Goal: Task Accomplishment & Management: Use online tool/utility

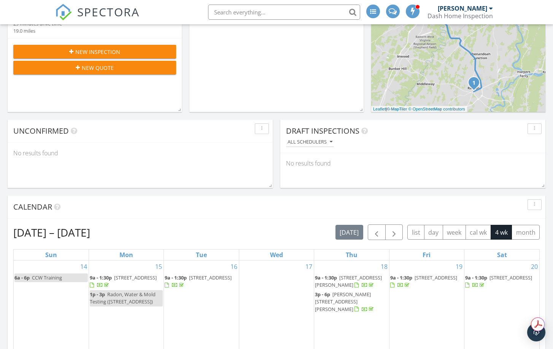
scroll to position [76, 0]
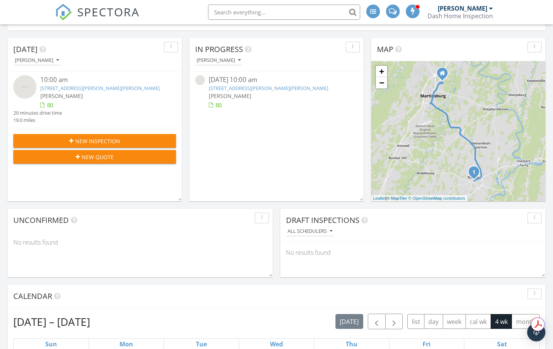
click at [71, 89] on link "[STREET_ADDRESS][PERSON_NAME][PERSON_NAME]" at bounding box center [99, 88] width 119 height 7
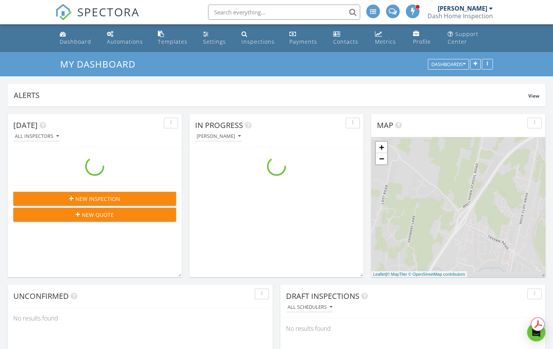
scroll to position [856, 565]
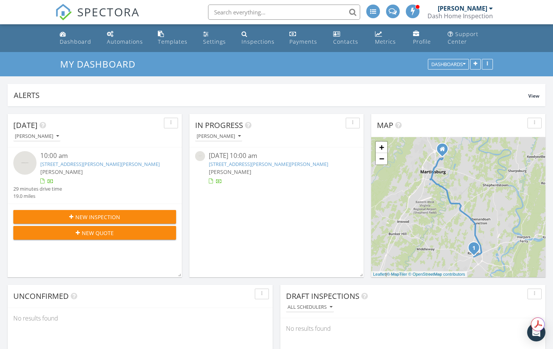
click at [130, 164] on link "340 Armistead Place , Charles Town, WV 25414" at bounding box center [99, 164] width 119 height 7
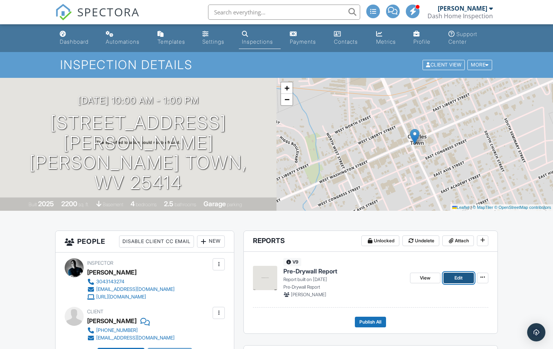
click at [457, 280] on span "Edit" at bounding box center [458, 279] width 8 height 8
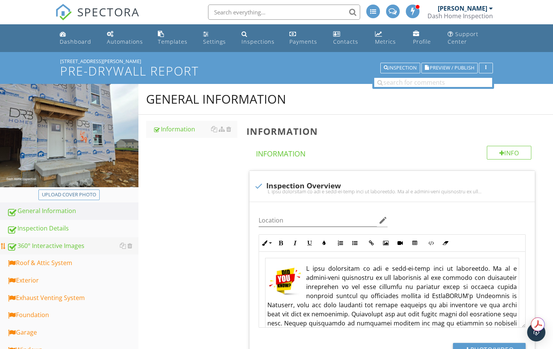
click at [62, 242] on div "360° Interactive Images" at bounding box center [73, 246] width 132 height 10
type textarea "<table style="width: 100%;"><tbody><tr><td style="width: 100%; text-align: just…"
type textarea "<table style="width: 100%;"><tbody><tr><td style="width: 50.2163%; text-align: …"
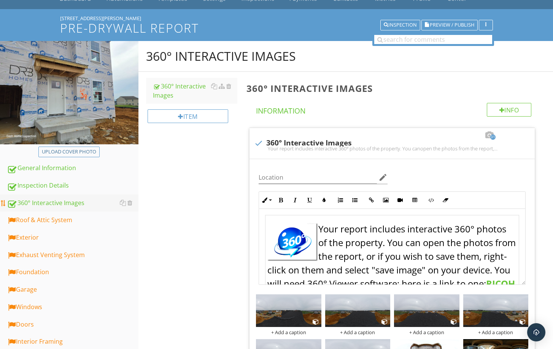
scroll to position [38, 0]
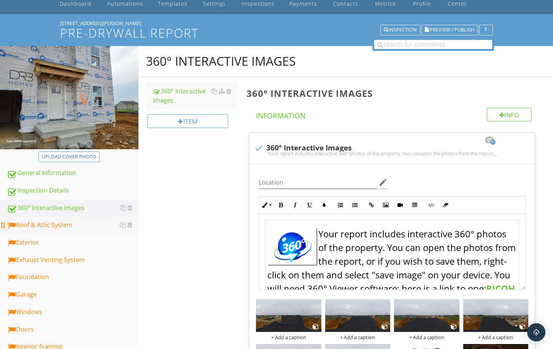
click at [34, 228] on div "Roof & Attic System" at bounding box center [73, 226] width 132 height 10
type textarea "<lorem ipsum="dolor: 664%;"><sitam><co><ad elits="doeiu: 35.5870%; temp-incid: …"
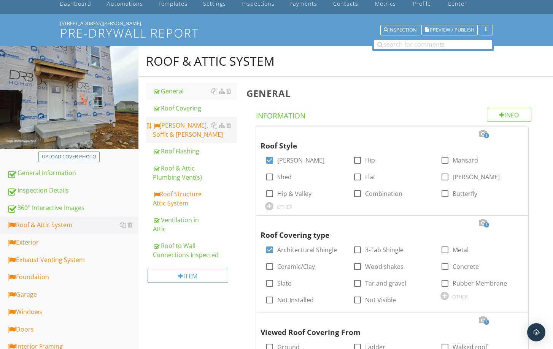
click at [165, 125] on div "[PERSON_NAME], Soffit & [PERSON_NAME]" at bounding box center [195, 130] width 85 height 18
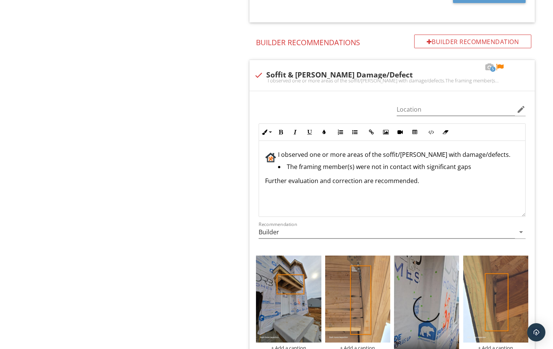
scroll to position [608, 0]
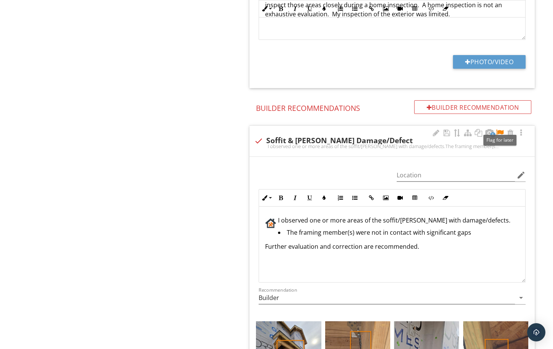
click at [500, 133] on div at bounding box center [499, 133] width 9 height 8
click at [410, 236] on span "The framing member(s) were not in contact with significant gaps" at bounding box center [379, 233] width 184 height 8
click at [469, 241] on div "I observed one or more areas of the soffit/eaves with damage/defects. The frami…" at bounding box center [392, 245] width 266 height 76
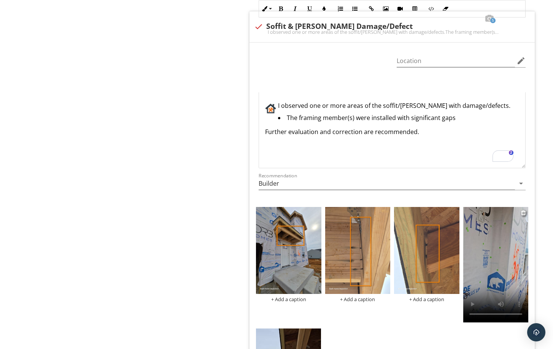
scroll to position [685, 0]
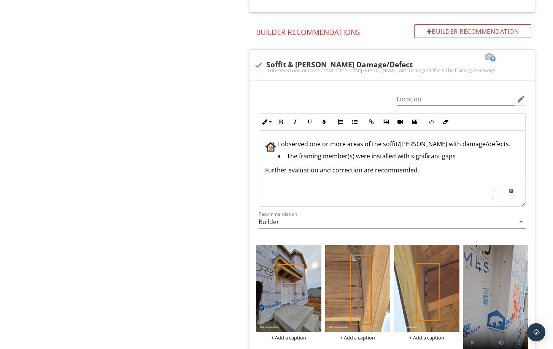
click at [462, 159] on li "The framing member(s) were installed with significant gaps" at bounding box center [394, 157] width 250 height 11
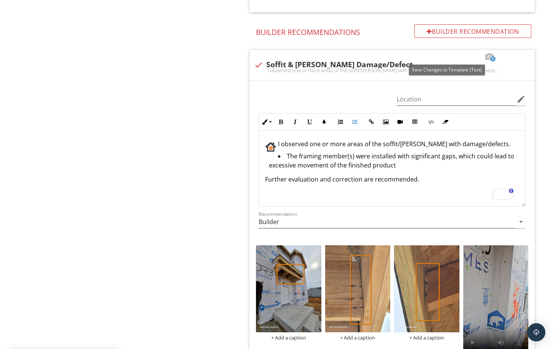
click at [445, 56] on div at bounding box center [446, 57] width 9 height 8
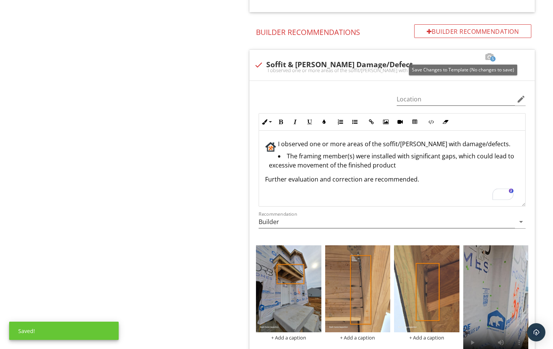
click at [445, 56] on div at bounding box center [446, 57] width 9 height 8
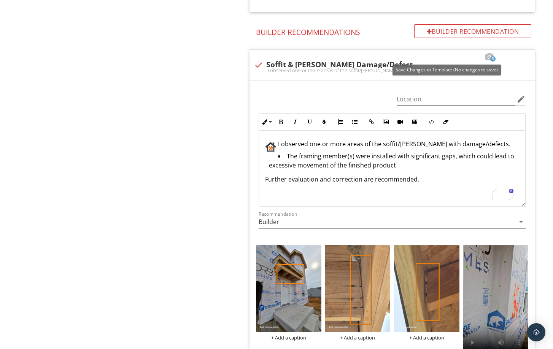
click at [445, 56] on div at bounding box center [446, 57] width 9 height 8
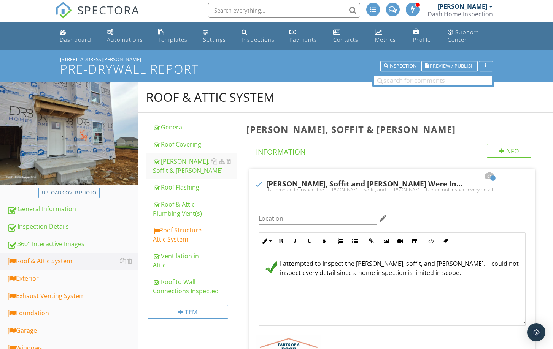
scroll to position [0, 0]
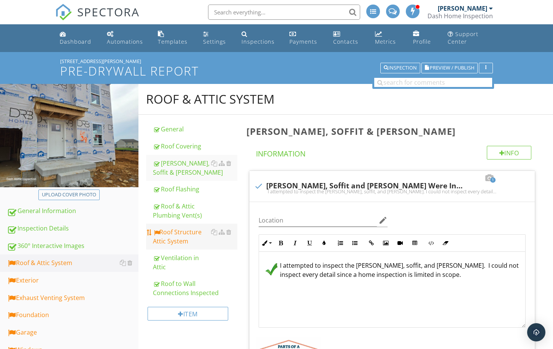
click at [187, 238] on div "Roof Structure Attic System" at bounding box center [195, 237] width 85 height 18
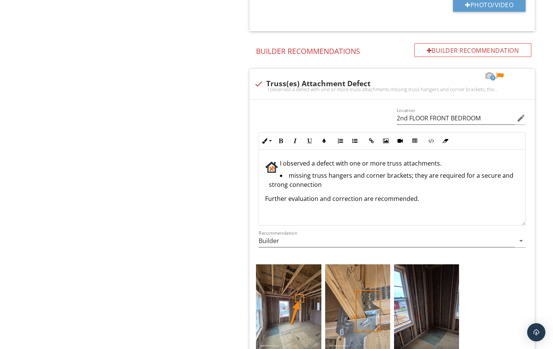
scroll to position [1065, 0]
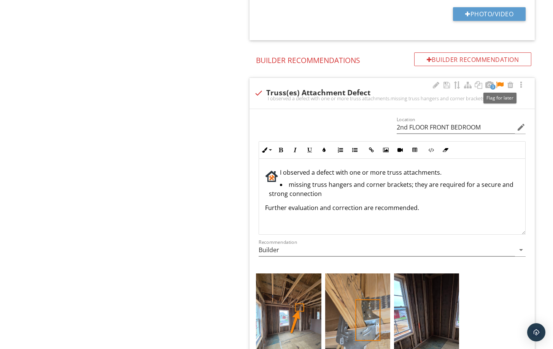
click at [500, 84] on div at bounding box center [499, 85] width 9 height 8
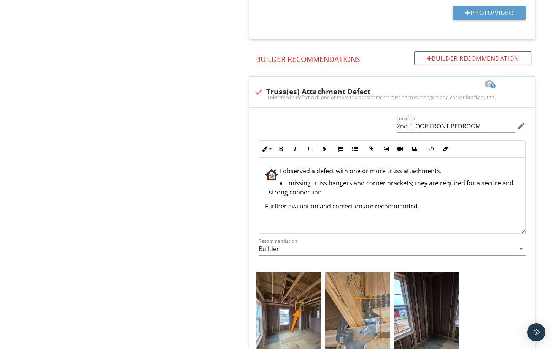
scroll to position [1042, 0]
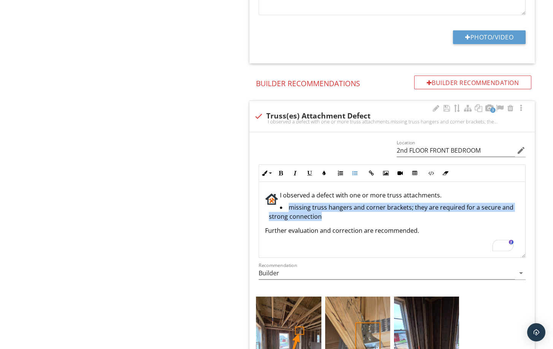
drag, startPoint x: 288, startPoint y: 207, endPoint x: 324, endPoint y: 220, distance: 38.0
click at [324, 220] on li "missing truss hangers and corner brackets; they are required for a secure and s…" at bounding box center [394, 213] width 250 height 20
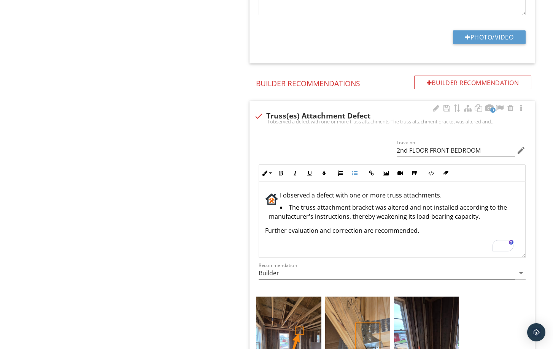
click at [483, 216] on li "The truss attachment bracket was altered and not installed according to the man…" at bounding box center [394, 213] width 250 height 20
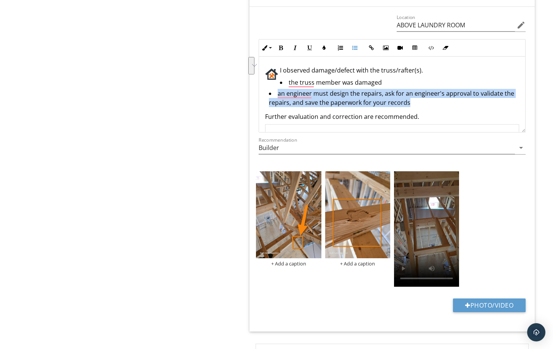
drag, startPoint x: 277, startPoint y: 94, endPoint x: 410, endPoint y: 105, distance: 132.8
click at [410, 105] on li "an engineer must design the repairs, ask for an engineer's approval to validate…" at bounding box center [394, 99] width 250 height 20
copy span "an engineer must design the repairs, ask for an engineer's approval to validate…"
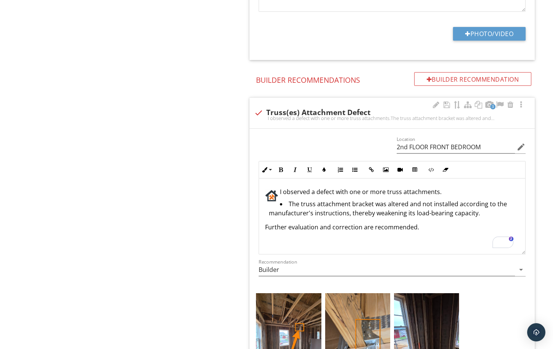
scroll to position [1042, 0]
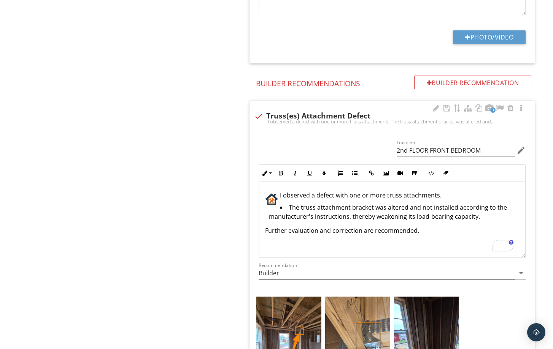
click at [488, 217] on li "The truss attachment bracket was altered and not installed according to the man…" at bounding box center [394, 213] width 250 height 20
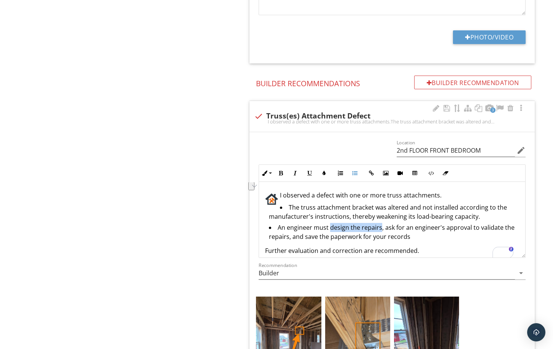
drag, startPoint x: 330, startPoint y: 230, endPoint x: 380, endPoint y: 232, distance: 50.3
click at [380, 232] on li "An engineer must design the repairs, ask for an engineer's approval to validate…" at bounding box center [394, 233] width 250 height 20
drag, startPoint x: 445, startPoint y: 230, endPoint x: 451, endPoint y: 230, distance: 6.8
click at [451, 230] on span "An engineer must approve the installation method; ask for an engineer's approva…" at bounding box center [391, 232] width 244 height 17
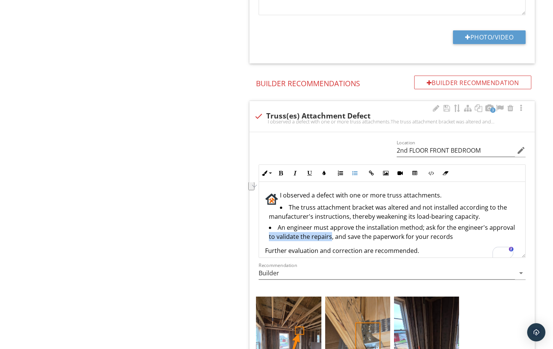
drag, startPoint x: 269, startPoint y: 239, endPoint x: 331, endPoint y: 241, distance: 62.4
click at [331, 241] on li "An engineer must approve the installation method; ask for the engineer's approv…" at bounding box center [394, 233] width 250 height 20
click at [445, 230] on span "An engineer must approve the installation method; ask for the engineer's approv…" at bounding box center [392, 232] width 246 height 17
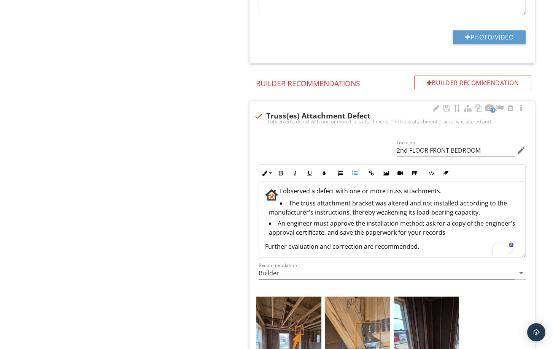
scroll to position [7, 0]
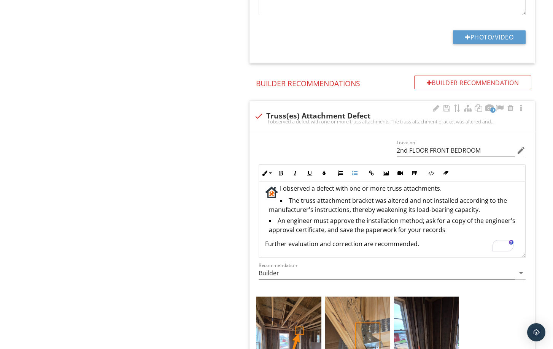
click at [428, 246] on p "Further evaluation and correction are recommended." at bounding box center [392, 244] width 254 height 9
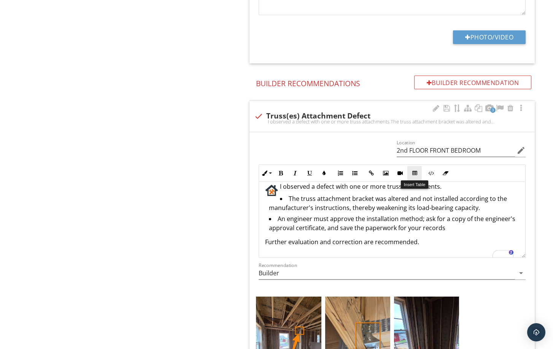
click at [417, 177] on button "Insert Table" at bounding box center [414, 173] width 14 height 14
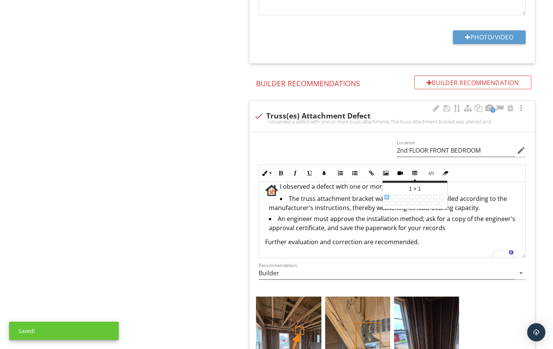
click at [386, 198] on span at bounding box center [386, 197] width 5 height 5
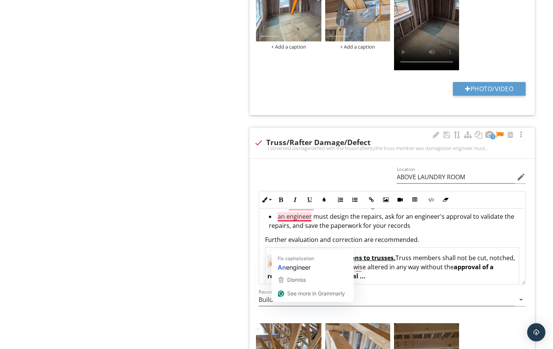
scroll to position [29, 0]
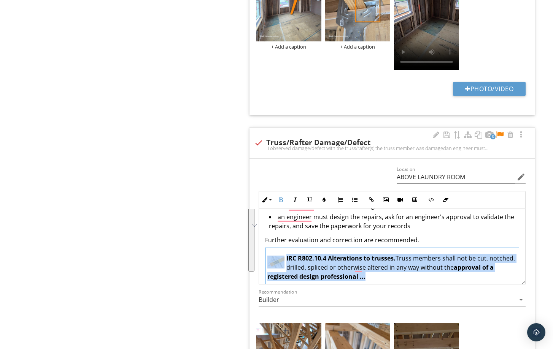
drag, startPoint x: 395, startPoint y: 275, endPoint x: 275, endPoint y: 261, distance: 121.0
click at [275, 261] on td "IRC R802.10.4 Alterations to trusses. Truss members shall not be cut, notched, …" at bounding box center [392, 267] width 254 height 39
copy td "IRC R802.10.4 Alterations to trusses. Truss members shall not be cut, notched, …"
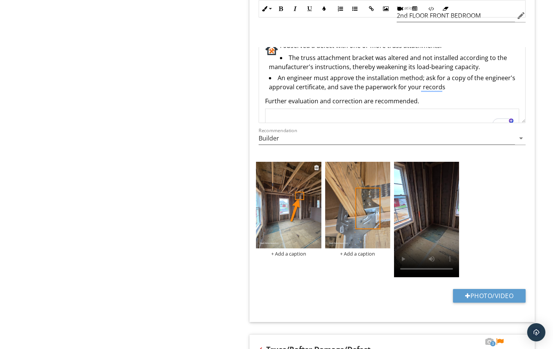
scroll to position [1156, 0]
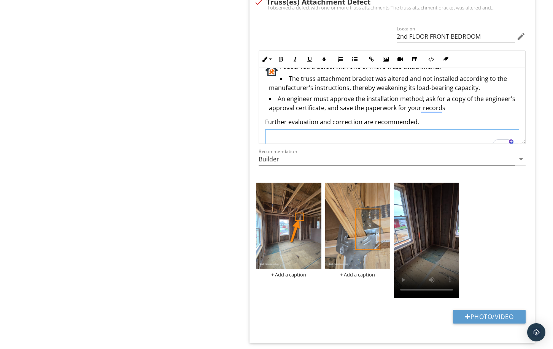
click at [288, 134] on td "To enrich screen reader interactions, please activate Accessibility in Grammarl…" at bounding box center [392, 140] width 254 height 21
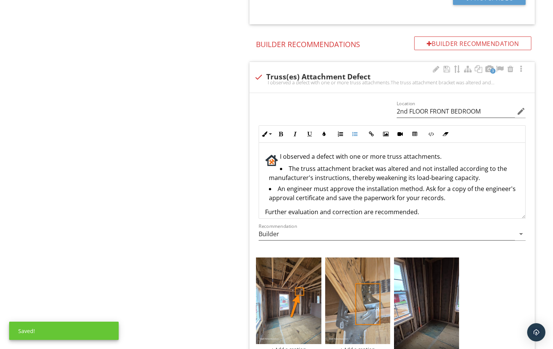
scroll to position [1080, 0]
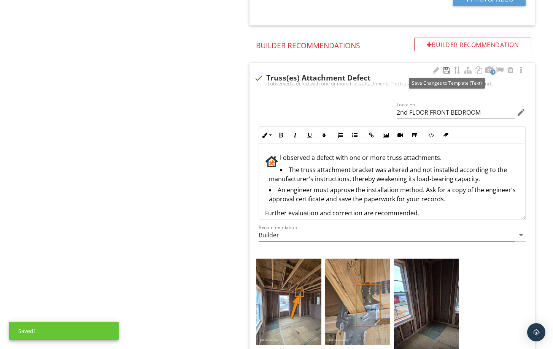
click at [444, 70] on div at bounding box center [446, 71] width 9 height 8
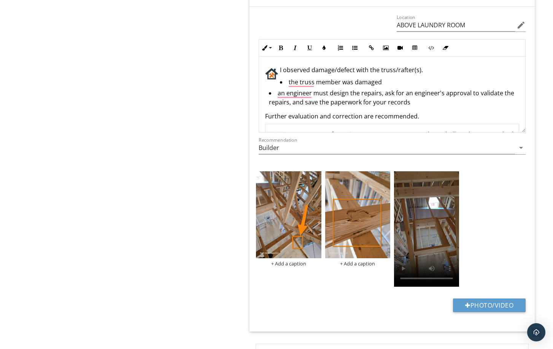
scroll to position [0, 0]
click at [284, 94] on span "an engineer must design the repairs, ask for an engineer's approval to validate…" at bounding box center [391, 97] width 245 height 17
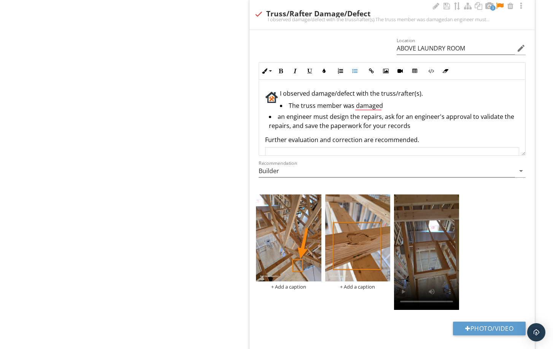
scroll to position [1498, 0]
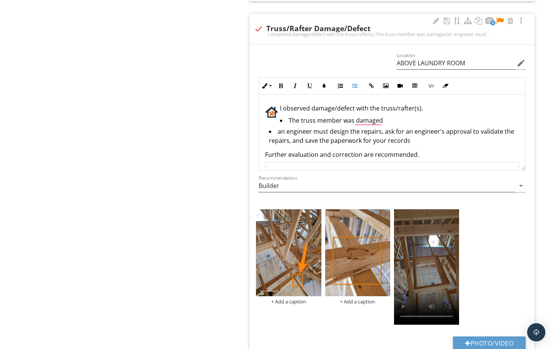
click at [280, 132] on span "an engineer must design the repairs, ask for an engineer's approval to validate…" at bounding box center [391, 135] width 245 height 17
click at [500, 19] on div at bounding box center [499, 21] width 9 height 8
click at [390, 121] on li "The truss member was damaged" at bounding box center [394, 121] width 250 height 11
click at [446, 20] on div at bounding box center [446, 21] width 9 height 8
click at [392, 118] on li "The truss member was damaged" at bounding box center [394, 121] width 250 height 11
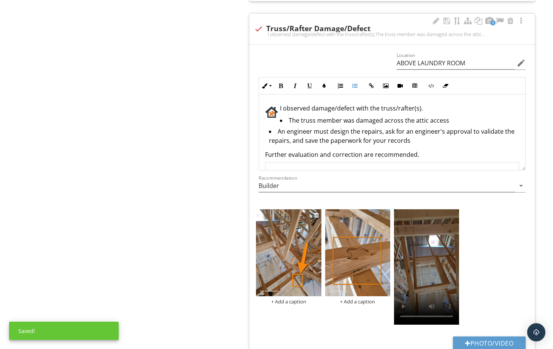
click at [303, 249] on img at bounding box center [288, 253] width 65 height 87
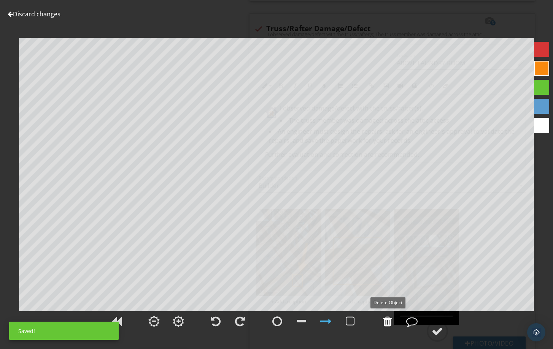
click at [384, 320] on div at bounding box center [387, 321] width 9 height 11
click at [384, 321] on div at bounding box center [387, 321] width 9 height 11
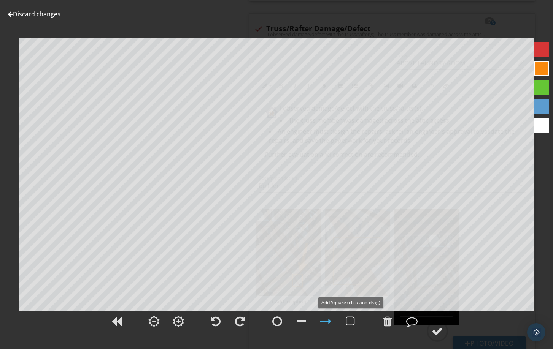
click at [348, 321] on div at bounding box center [350, 321] width 9 height 11
click at [438, 331] on div at bounding box center [437, 331] width 11 height 11
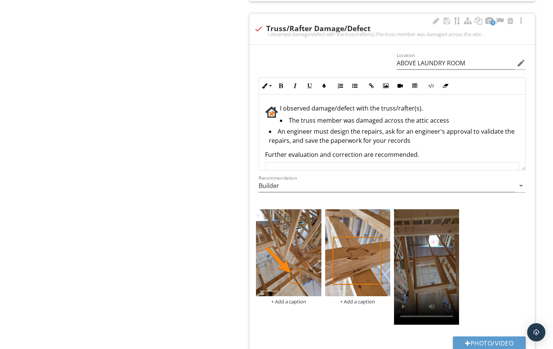
click at [470, 133] on span "An engineer must design the repairs, ask for an engineer's approval to validate…" at bounding box center [392, 135] width 246 height 17
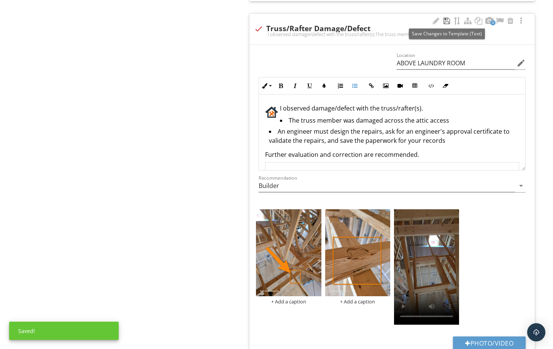
click at [448, 23] on div at bounding box center [446, 21] width 9 height 8
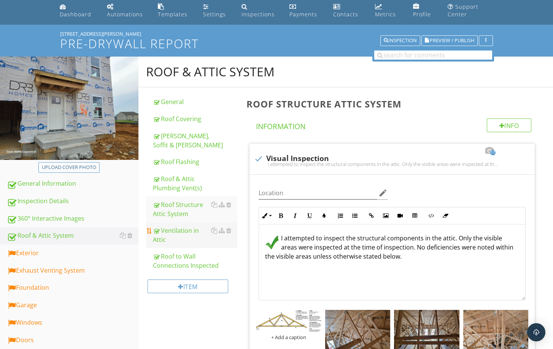
scroll to position [152, 0]
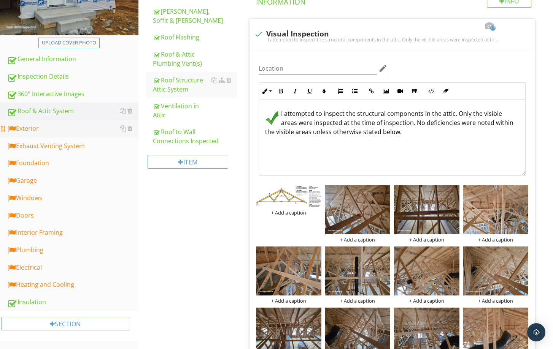
click at [93, 127] on div "Exterior" at bounding box center [73, 129] width 132 height 10
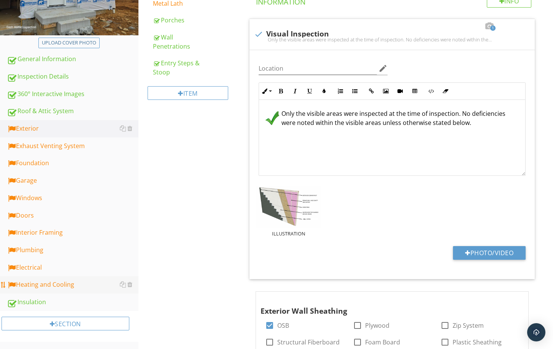
click at [61, 286] on div "Heating and Cooling" at bounding box center [73, 285] width 132 height 10
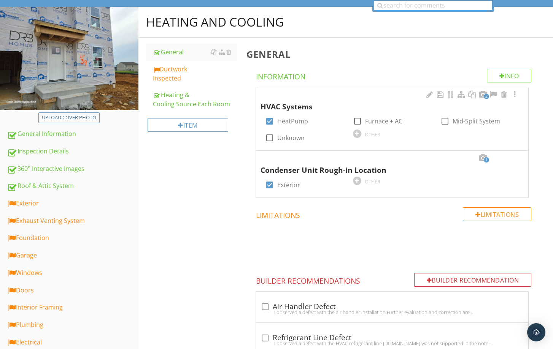
scroll to position [76, 0]
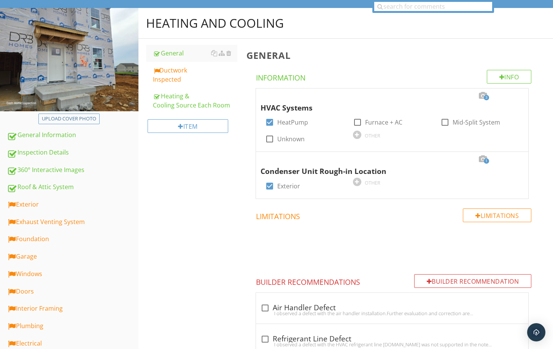
drag, startPoint x: 512, startPoint y: 161, endPoint x: 510, endPoint y: 164, distance: 4.0
click at [513, 161] on div at bounding box center [514, 160] width 9 height 8
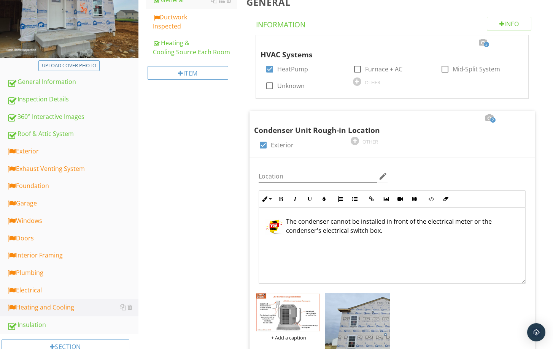
scroll to position [266, 0]
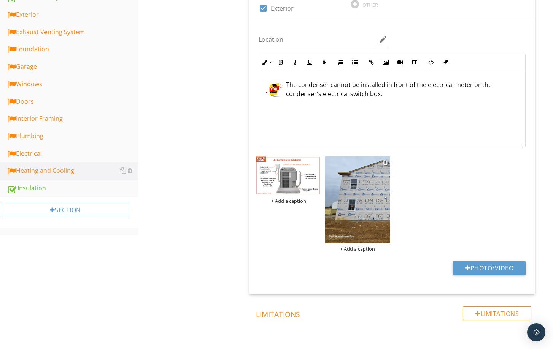
click at [357, 214] on img at bounding box center [357, 200] width 65 height 87
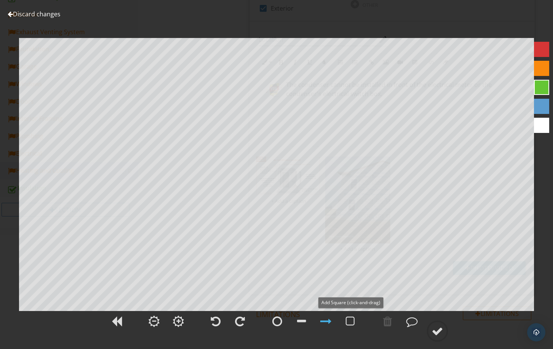
drag, startPoint x: 353, startPoint y: 321, endPoint x: 353, endPoint y: 300, distance: 21.3
click at [354, 321] on div at bounding box center [350, 321] width 9 height 11
click at [437, 330] on div at bounding box center [437, 331] width 11 height 11
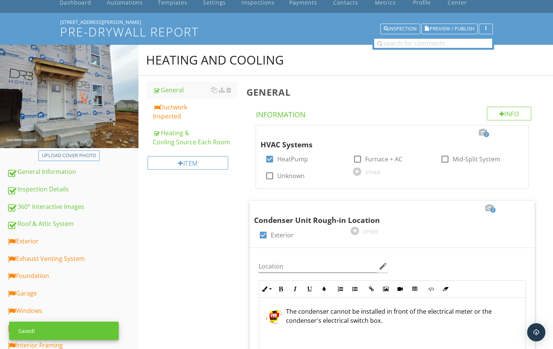
scroll to position [38, 0]
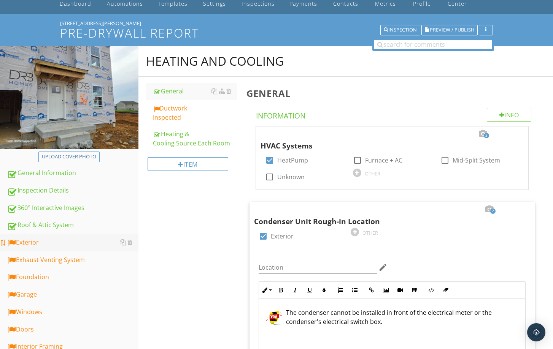
click at [52, 241] on div "Exterior" at bounding box center [73, 243] width 132 height 10
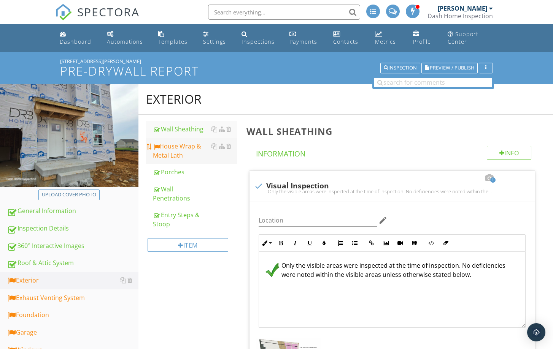
click at [172, 148] on div "House Wrap & Metal Lath" at bounding box center [195, 151] width 85 height 18
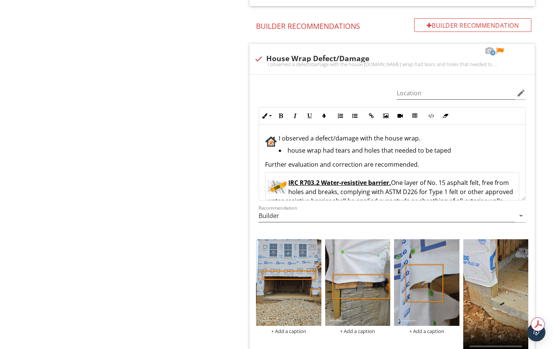
scroll to position [608, 0]
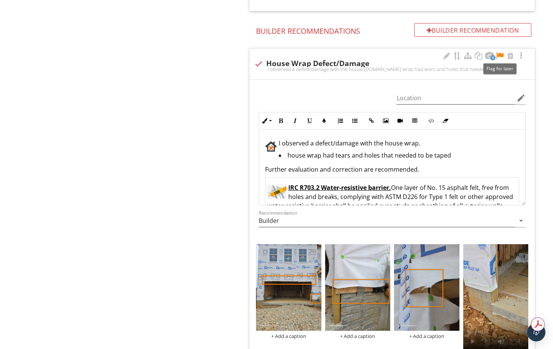
click at [500, 56] on div at bounding box center [499, 56] width 9 height 8
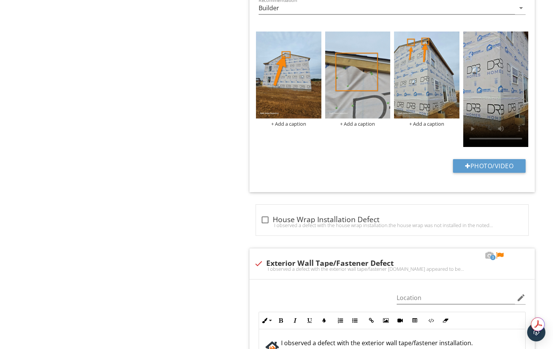
scroll to position [1597, 0]
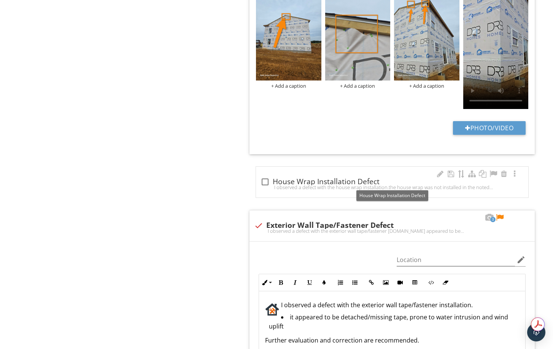
click at [261, 182] on div at bounding box center [265, 182] width 13 height 13
checkbox input "true"
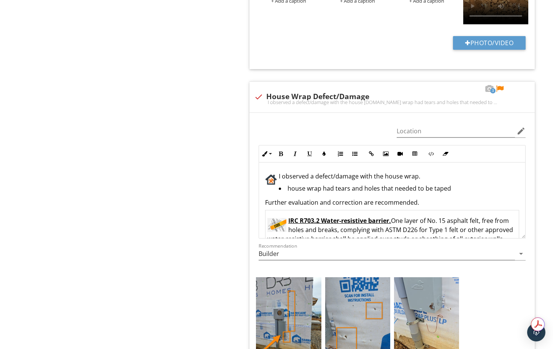
scroll to position [913, 0]
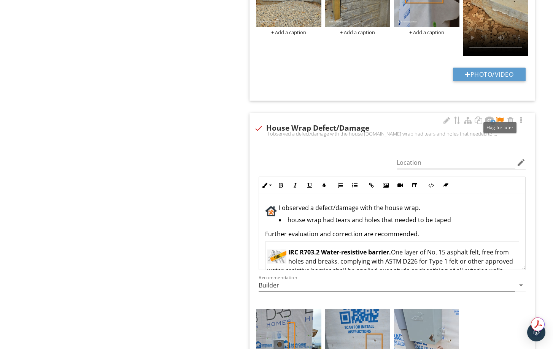
click at [500, 119] on div at bounding box center [499, 121] width 9 height 8
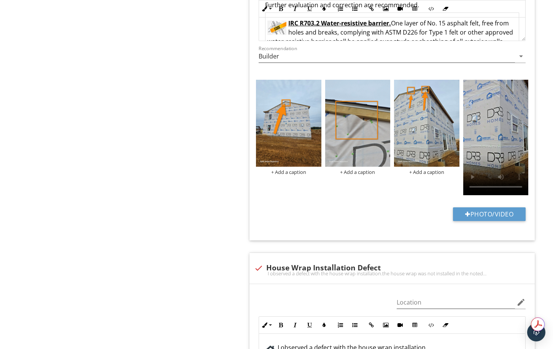
scroll to position [1522, 0]
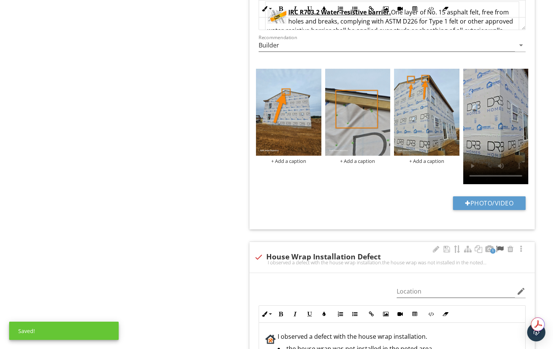
click at [499, 249] on div at bounding box center [499, 250] width 9 height 8
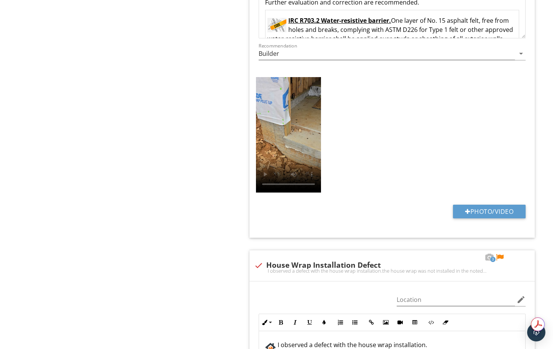
scroll to position [647, 0]
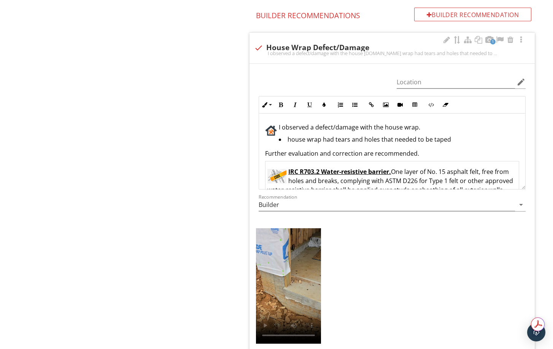
click at [261, 48] on div at bounding box center [258, 47] width 13 height 13
checkbox input "true"
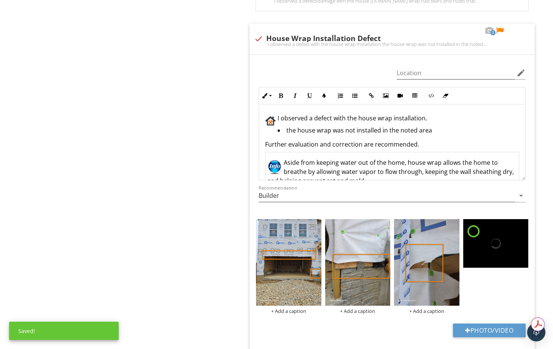
scroll to position [761, 0]
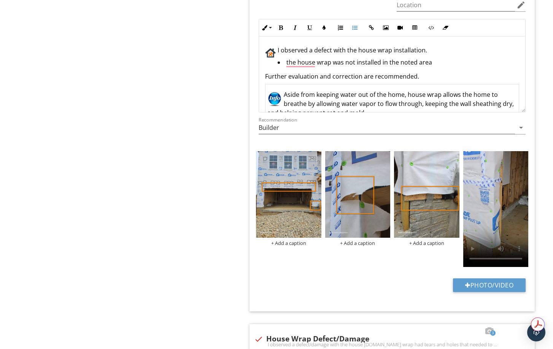
click at [333, 64] on li "the house wrap was not installed in the noted area" at bounding box center [394, 63] width 250 height 11
drag, startPoint x: 335, startPoint y: 64, endPoint x: 436, endPoint y: 65, distance: 100.4
click at [436, 65] on li "The house wrap was not installed in the noted area" at bounding box center [394, 63] width 250 height 11
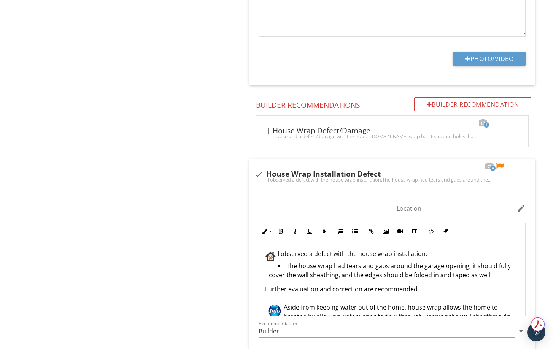
scroll to position [647, 0]
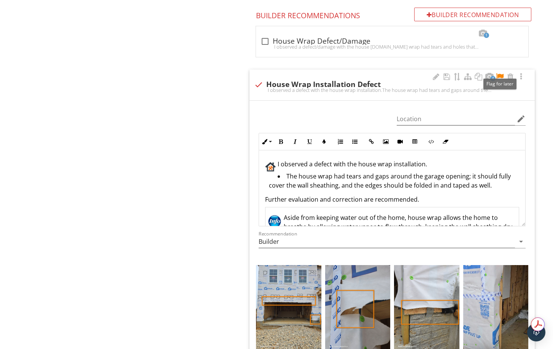
click at [501, 75] on div at bounding box center [499, 77] width 9 height 8
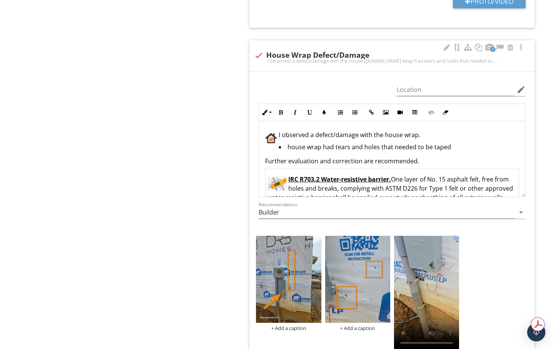
scroll to position [1027, 0]
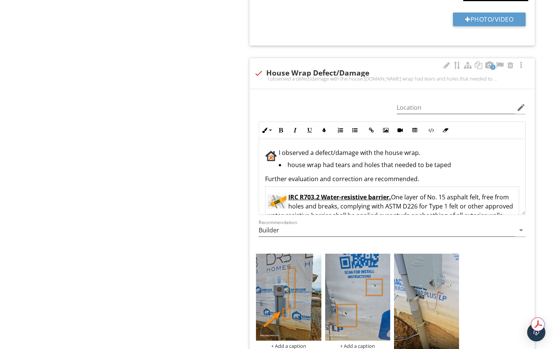
click at [391, 173] on div "I observed a defect/damage with the house wrap. house wrap had tears and holes …" at bounding box center [392, 208] width 266 height 139
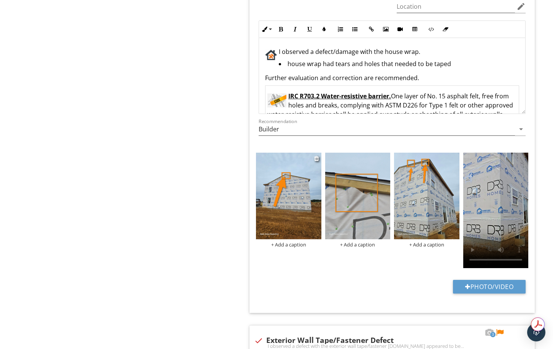
scroll to position [1445, 0]
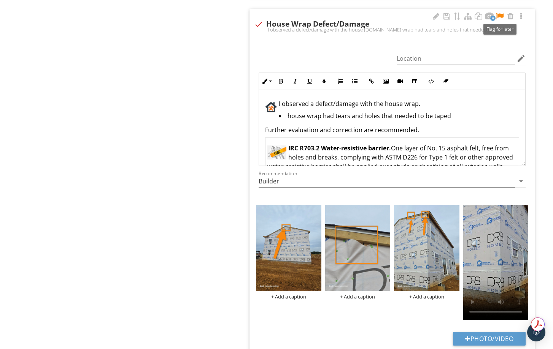
click at [499, 16] on div at bounding box center [499, 17] width 9 height 8
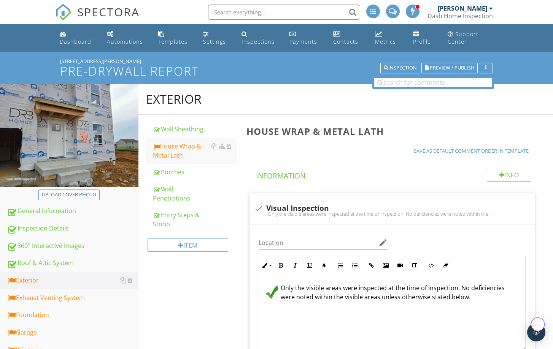
scroll to position [1445, 0]
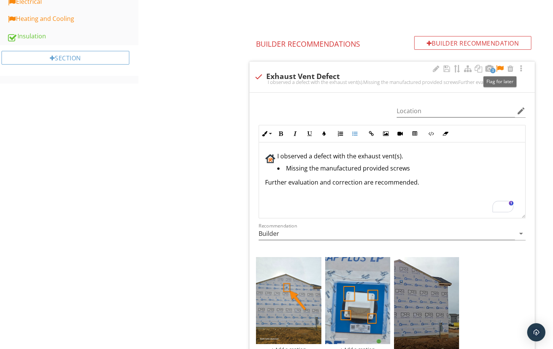
click at [501, 67] on div at bounding box center [499, 69] width 9 height 8
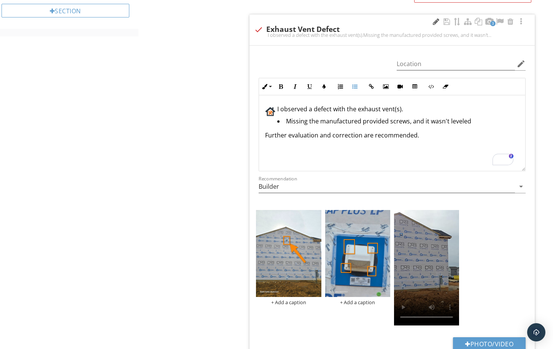
scroll to position [380, 0]
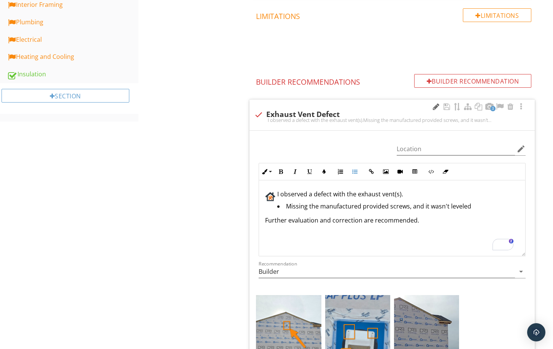
drag, startPoint x: 446, startPoint y: 108, endPoint x: 437, endPoint y: 110, distance: 9.3
click at [446, 108] on div at bounding box center [446, 107] width 9 height 8
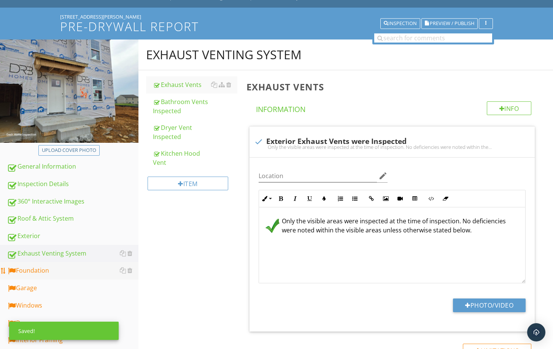
scroll to position [152, 0]
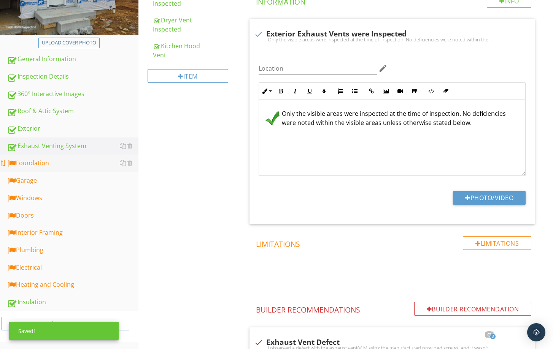
click at [62, 165] on div "Foundation" at bounding box center [73, 164] width 132 height 10
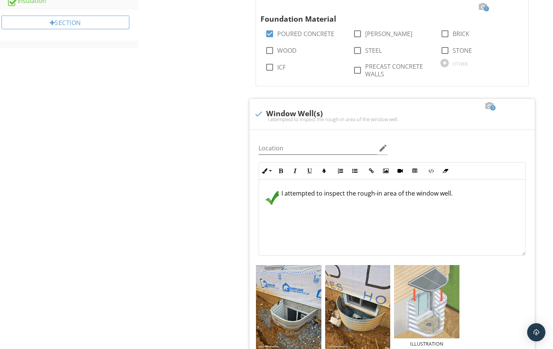
scroll to position [608, 0]
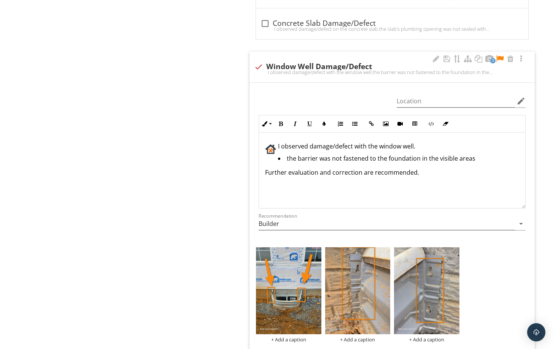
scroll to position [1103, 0]
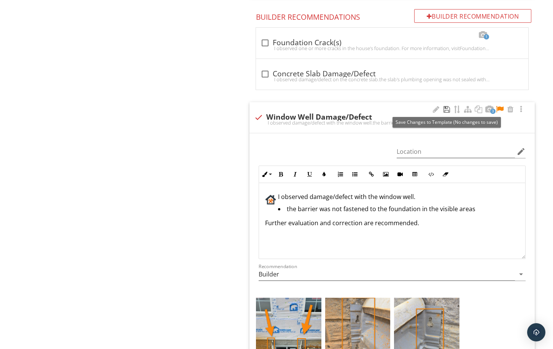
click at [448, 111] on div at bounding box center [446, 110] width 9 height 8
click at [500, 108] on div at bounding box center [499, 110] width 9 height 8
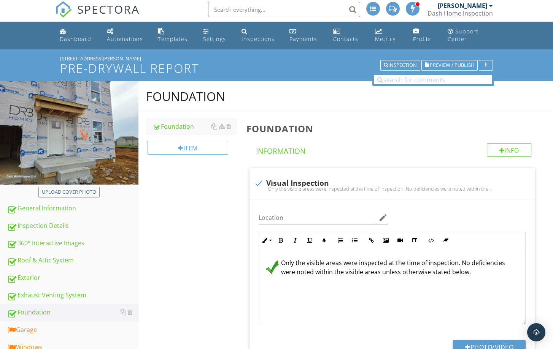
scroll to position [190, 0]
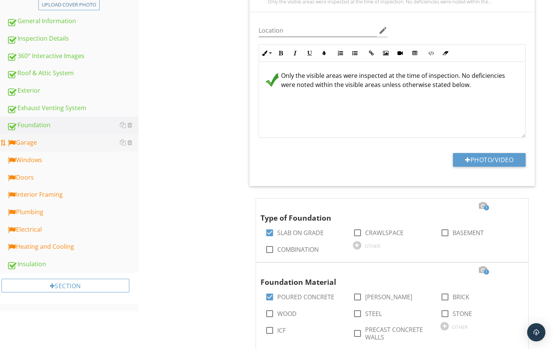
drag, startPoint x: 27, startPoint y: 137, endPoint x: 36, endPoint y: 140, distance: 8.8
click at [27, 138] on link "Garage" at bounding box center [73, 142] width 132 height 17
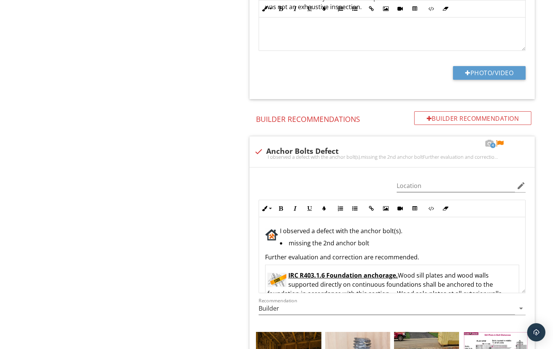
scroll to position [761, 0]
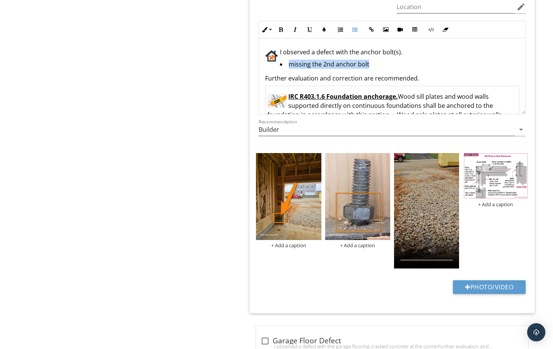
drag, startPoint x: 288, startPoint y: 65, endPoint x: 378, endPoint y: 62, distance: 89.5
click at [378, 62] on li "missing the 2nd anchor bolt" at bounding box center [394, 65] width 250 height 11
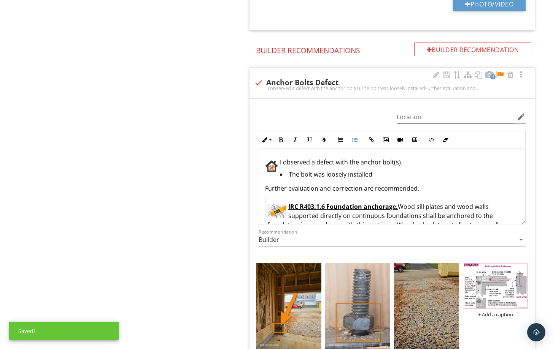
scroll to position [647, 0]
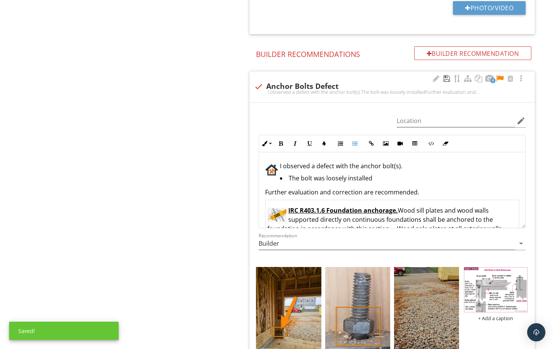
click at [445, 83] on div at bounding box center [446, 79] width 9 height 8
click at [501, 80] on div at bounding box center [499, 79] width 9 height 8
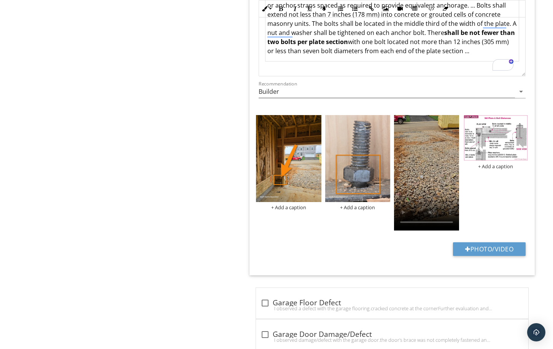
scroll to position [100, 0]
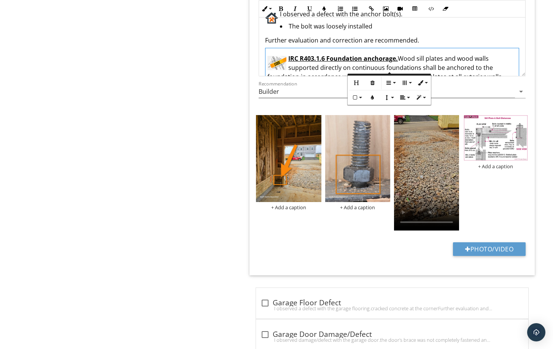
scroll to position [100, 0]
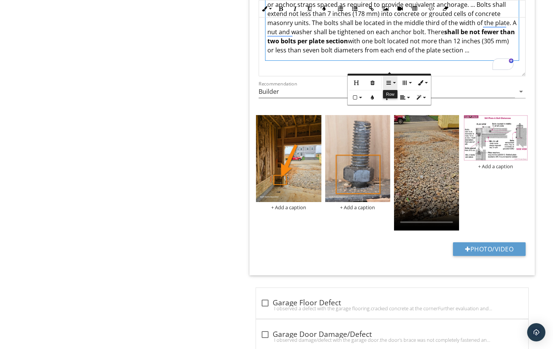
click at [392, 84] on button "Row" at bounding box center [390, 83] width 14 height 14
click at [411, 120] on link "Delete row" at bounding box center [413, 118] width 60 height 11
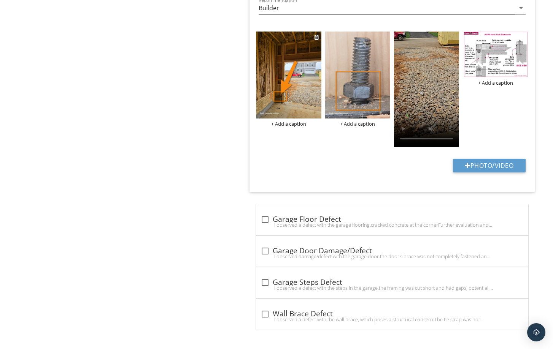
click at [283, 100] on img at bounding box center [288, 75] width 65 height 87
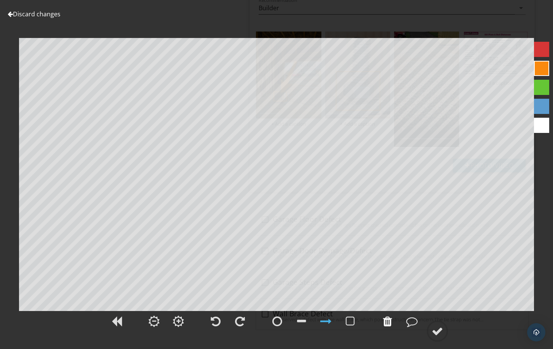
click at [388, 322] on div at bounding box center [387, 321] width 9 height 11
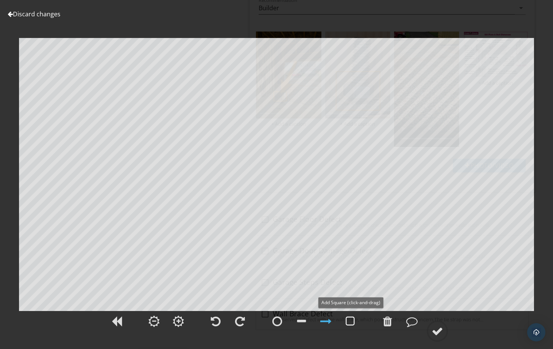
click at [350, 321] on div at bounding box center [350, 321] width 9 height 11
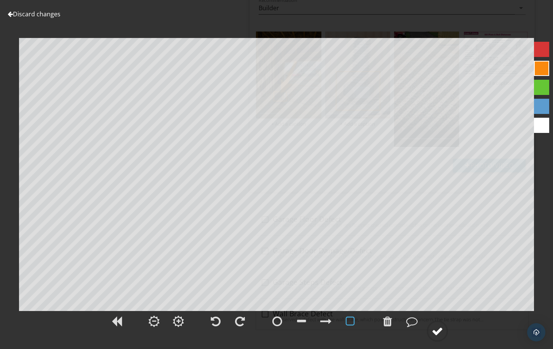
click at [437, 331] on div at bounding box center [437, 331] width 11 height 11
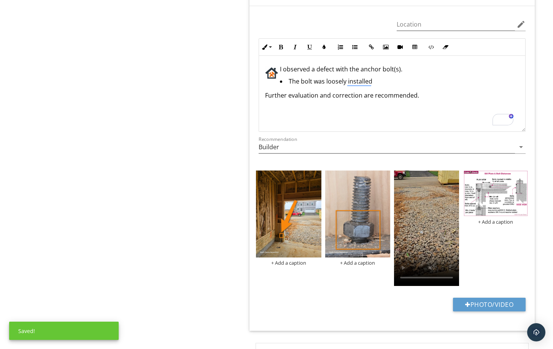
scroll to position [616, 0]
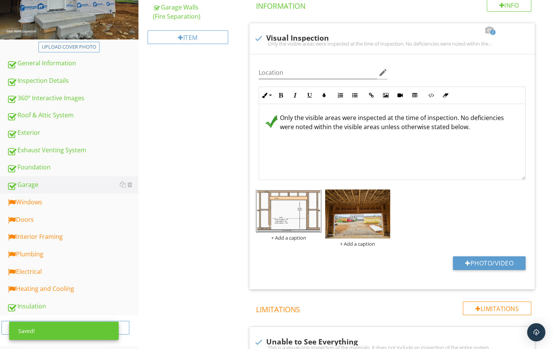
scroll to position [236, 0]
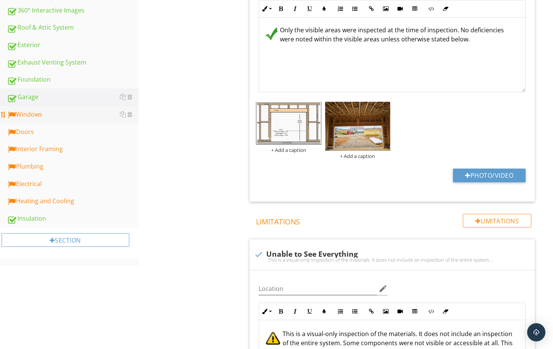
click at [73, 121] on link "Windows" at bounding box center [73, 114] width 132 height 17
type textarea "<p><img src="[URL][DOMAIN_NAME]" style="width: 34px; display: inline-block; ver…"
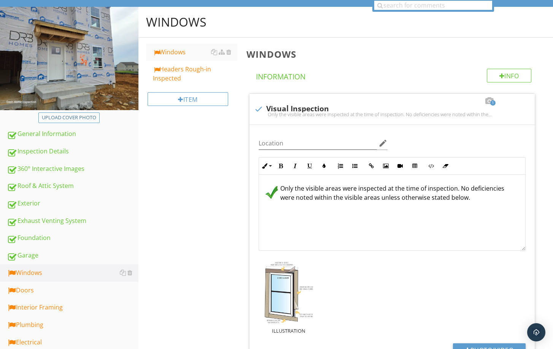
scroll to position [8, 0]
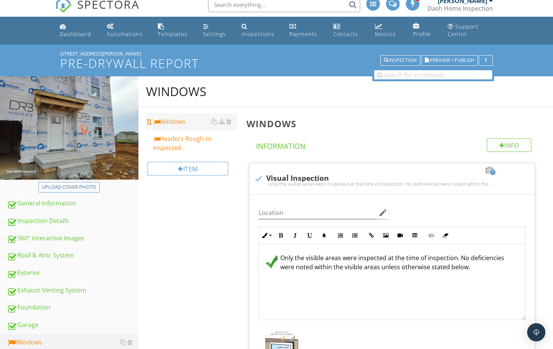
click at [178, 124] on div "Windows" at bounding box center [195, 121] width 85 height 9
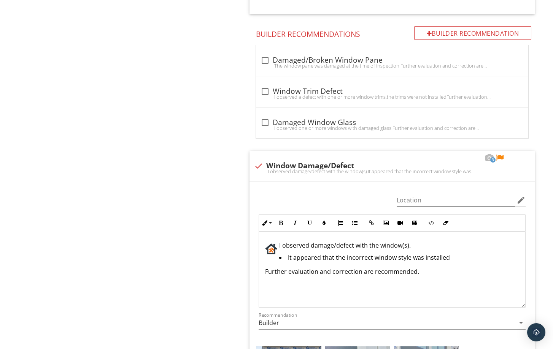
scroll to position [806, 0]
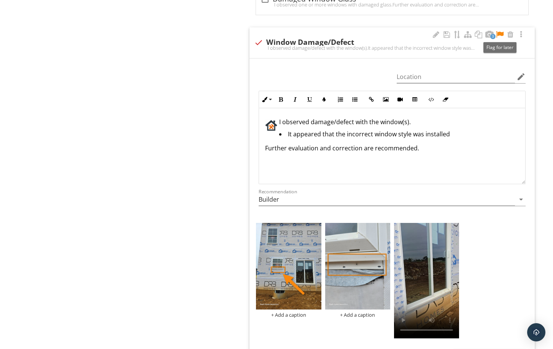
click at [500, 35] on div at bounding box center [499, 35] width 9 height 8
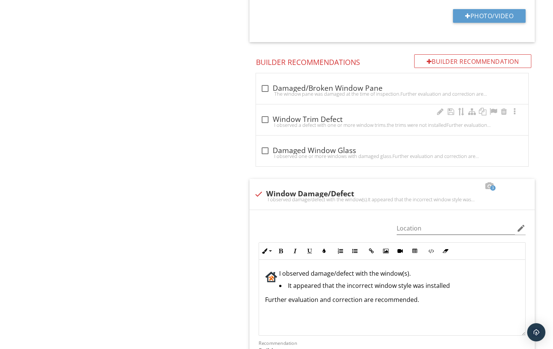
scroll to position [654, 0]
click at [332, 92] on div "The window pane was damaged at the time of inspection.Further evaluation and co…" at bounding box center [392, 94] width 263 height 6
checkbox input "true"
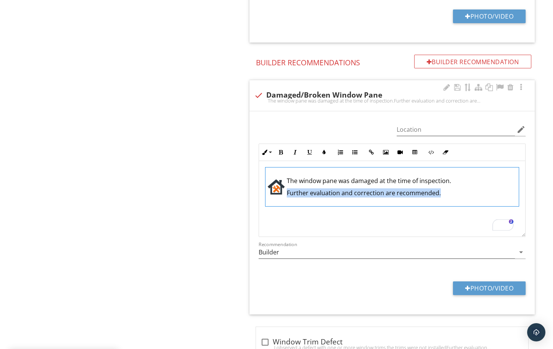
drag, startPoint x: 452, startPoint y: 197, endPoint x: 267, endPoint y: 186, distance: 185.6
click at [267, 186] on td "The window pane was damaged at the time of inspection. Further evaluation and c…" at bounding box center [392, 186] width 254 height 39
click at [448, 199] on td "The window pane was damaged at the time of inspection. Further evaluation and c…" at bounding box center [392, 186] width 254 height 39
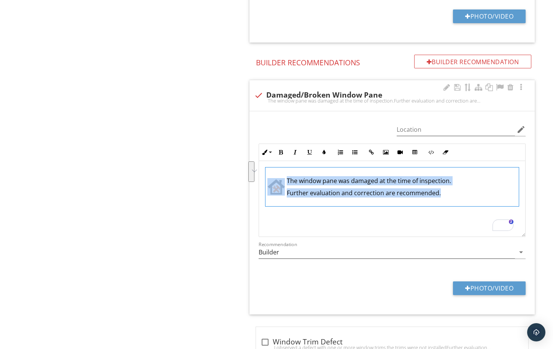
drag, startPoint x: 447, startPoint y: 194, endPoint x: 276, endPoint y: 184, distance: 171.8
click at [276, 184] on td "The window pane was damaged at the time of inspection. Further evaluation and c…" at bounding box center [392, 186] width 254 height 39
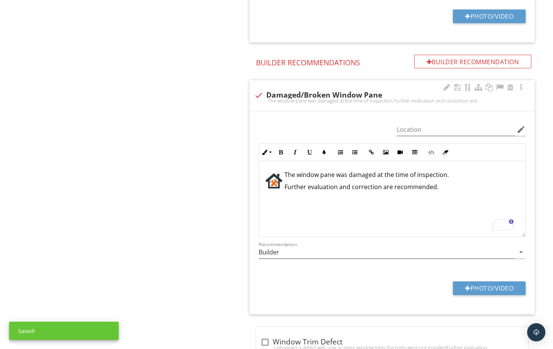
click at [272, 184] on img "To enrich screen reader interactions, please activate Accessibility in Grammarl…" at bounding box center [273, 180] width 17 height 17
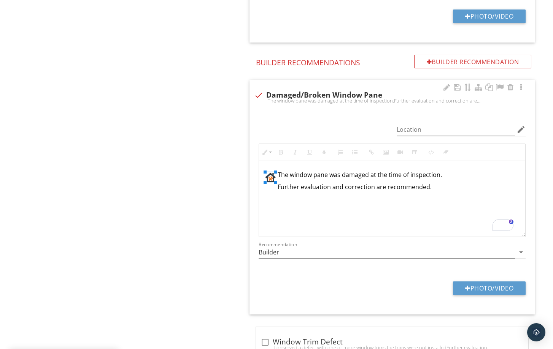
drag, startPoint x: 282, startPoint y: 189, endPoint x: 275, endPoint y: 187, distance: 7.0
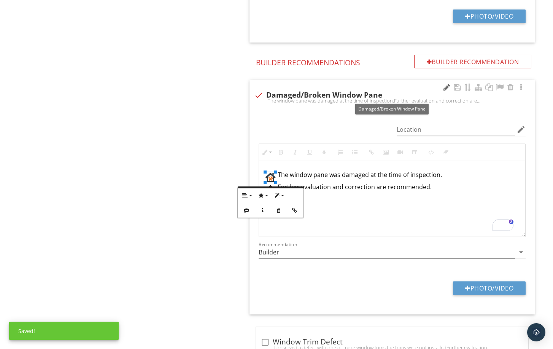
click at [443, 89] on div at bounding box center [446, 88] width 9 height 8
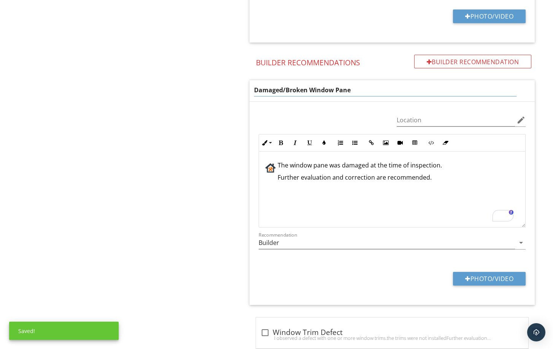
drag, startPoint x: 365, startPoint y: 91, endPoint x: 249, endPoint y: 92, distance: 116.4
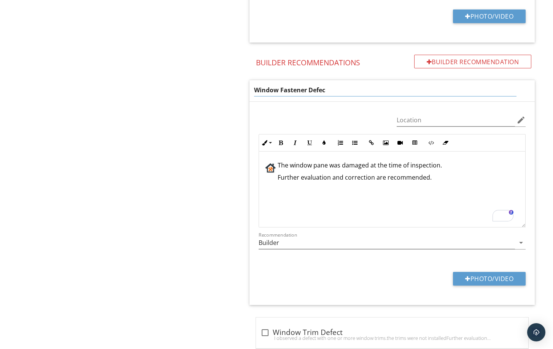
type input "Window Fastener Defect"
click at [296, 168] on div "The window pane was damaged at the time of inspection. Further evaluation and c…" at bounding box center [392, 190] width 266 height 76
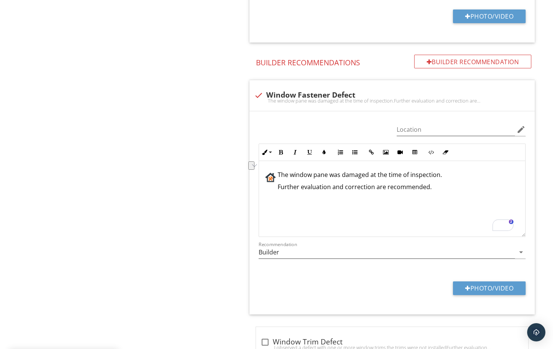
drag, startPoint x: 440, startPoint y: 176, endPoint x: 278, endPoint y: 177, distance: 162.8
click at [278, 177] on p "The window pane was damaged at the time of inspection." at bounding box center [392, 174] width 254 height 9
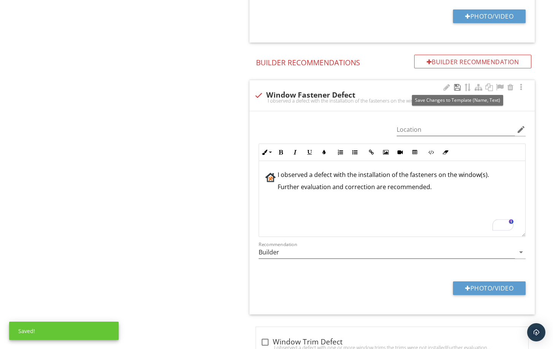
click at [457, 88] on div at bounding box center [457, 88] width 9 height 8
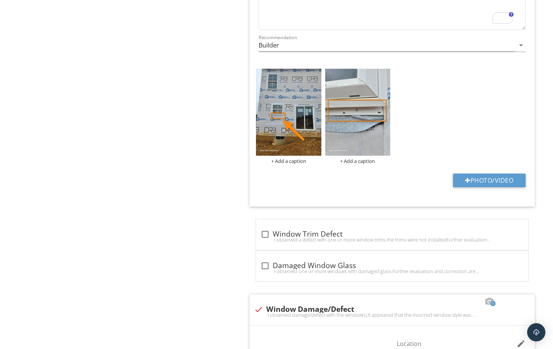
scroll to position [847, 0]
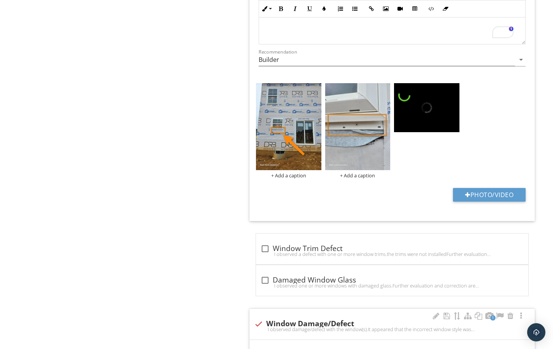
click at [257, 327] on div "I observed damage/defect with the window(s).It appeared that the incorrect wind…" at bounding box center [392, 330] width 276 height 6
checkbox input "true"
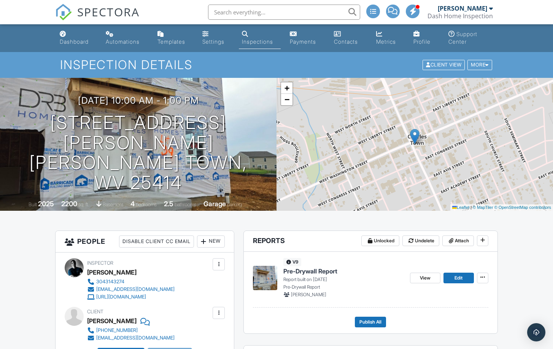
click at [165, 37] on link "Templates" at bounding box center [173, 38] width 39 height 22
